Goal: Find specific page/section: Find specific page/section

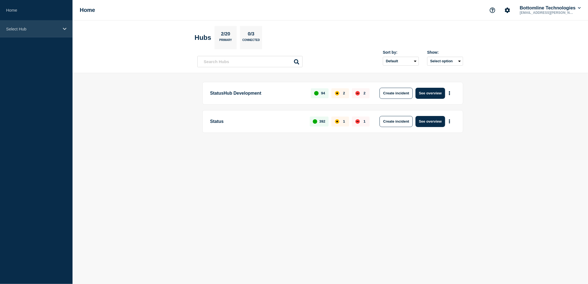
click at [54, 29] on p "Select Hub" at bounding box center [32, 29] width 53 height 5
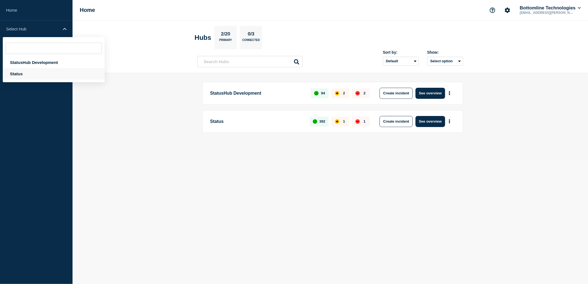
click at [15, 75] on div "Status" at bounding box center [54, 73] width 102 height 11
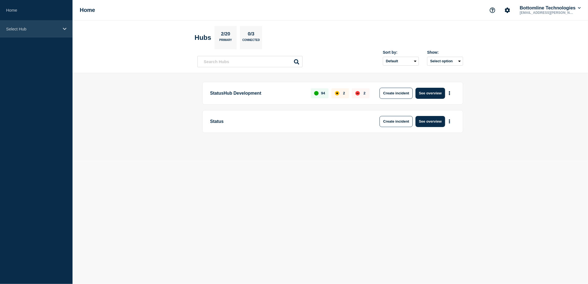
click at [41, 23] on div "Select Hub" at bounding box center [36, 28] width 73 height 17
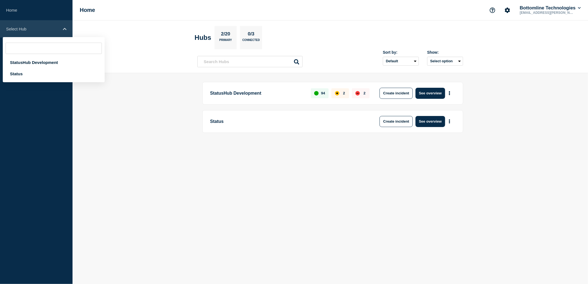
click at [41, 33] on div "Select Hub" at bounding box center [36, 28] width 73 height 17
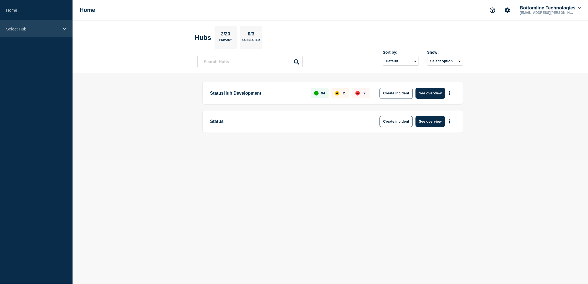
click at [54, 29] on p "Select Hub" at bounding box center [32, 29] width 53 height 5
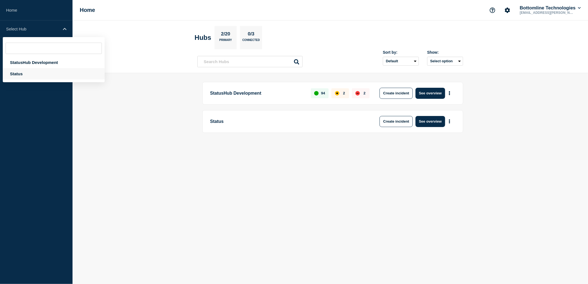
click at [22, 72] on div "Status" at bounding box center [54, 73] width 102 height 11
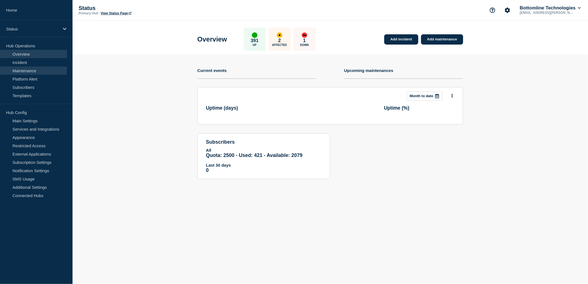
click at [25, 70] on link "Maintenance" at bounding box center [33, 70] width 67 height 8
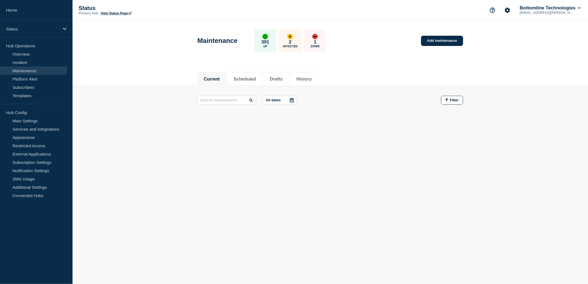
click at [294, 101] on icon at bounding box center [292, 100] width 4 height 4
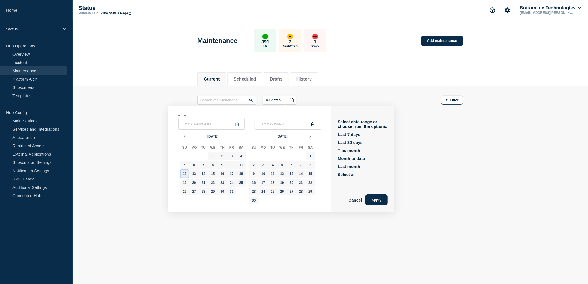
click at [185, 175] on div "12" at bounding box center [185, 174] width 8 height 8
type input "[DATE]"
click at [281, 173] on div "12" at bounding box center [282, 174] width 8 height 8
type input "[DATE]"
click at [315, 125] on icon at bounding box center [313, 124] width 4 height 4
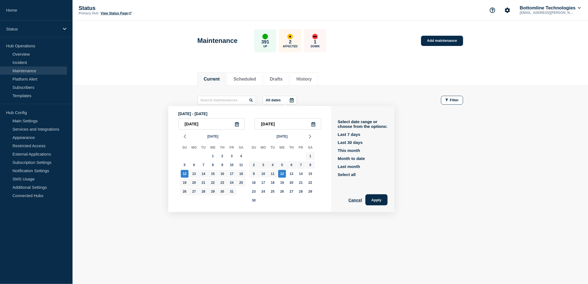
click at [316, 124] on icon at bounding box center [313, 124] width 4 height 4
click at [309, 156] on div "1" at bounding box center [311, 156] width 8 height 8
type input "[DATE]"
click at [187, 174] on div "12" at bounding box center [185, 174] width 8 height 8
type input "[DATE]"
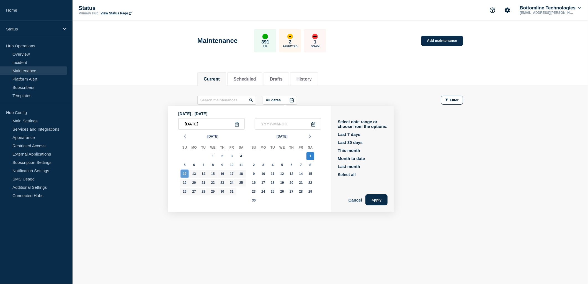
type input "[DATE]"
click at [254, 79] on button "Scheduled" at bounding box center [245, 79] width 22 height 5
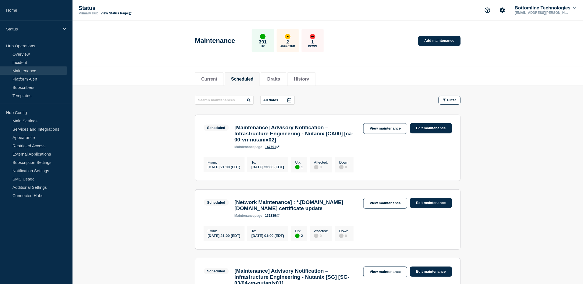
click at [292, 98] on icon at bounding box center [290, 100] width 4 height 4
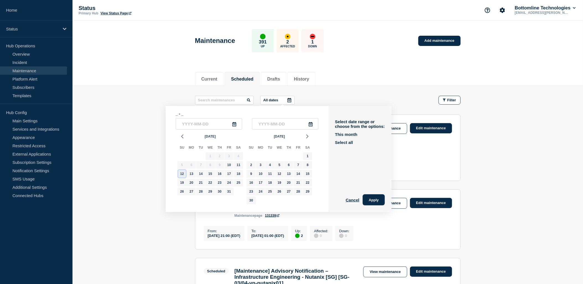
click at [184, 175] on div "12" at bounding box center [182, 174] width 8 height 8
click at [356, 134] on button "This month" at bounding box center [346, 134] width 22 height 5
type input "[DATE]"
click at [183, 176] on div "12" at bounding box center [182, 174] width 8 height 8
type input "[DATE]"
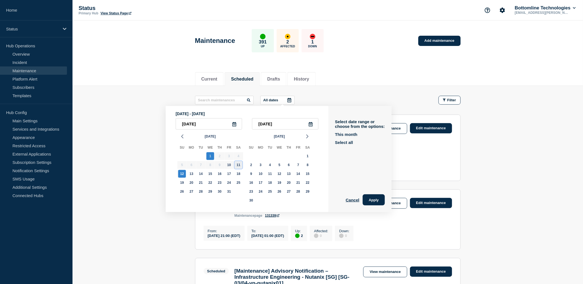
click at [238, 165] on div "11" at bounding box center [239, 165] width 8 height 8
type input "[DATE]"
click at [185, 176] on div "12" at bounding box center [182, 174] width 8 height 8
type input "[DATE]"
click at [379, 200] on button "Apply" at bounding box center [374, 199] width 22 height 11
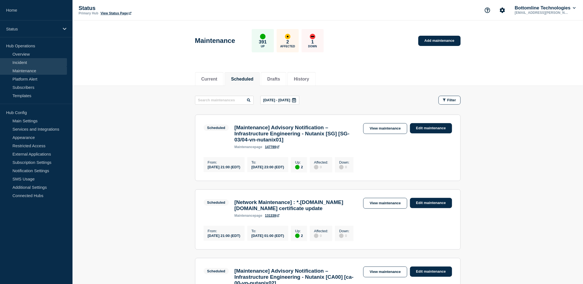
click at [23, 62] on link "Incident" at bounding box center [33, 62] width 67 height 8
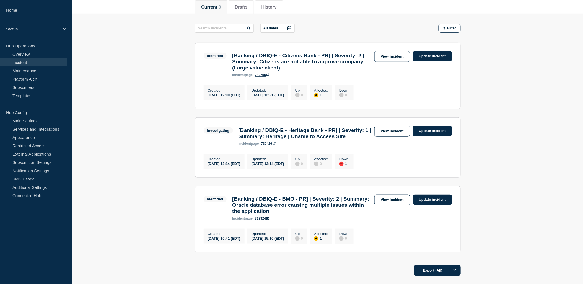
scroll to position [71, 0]
